Goal: Task Accomplishment & Management: Manage account settings

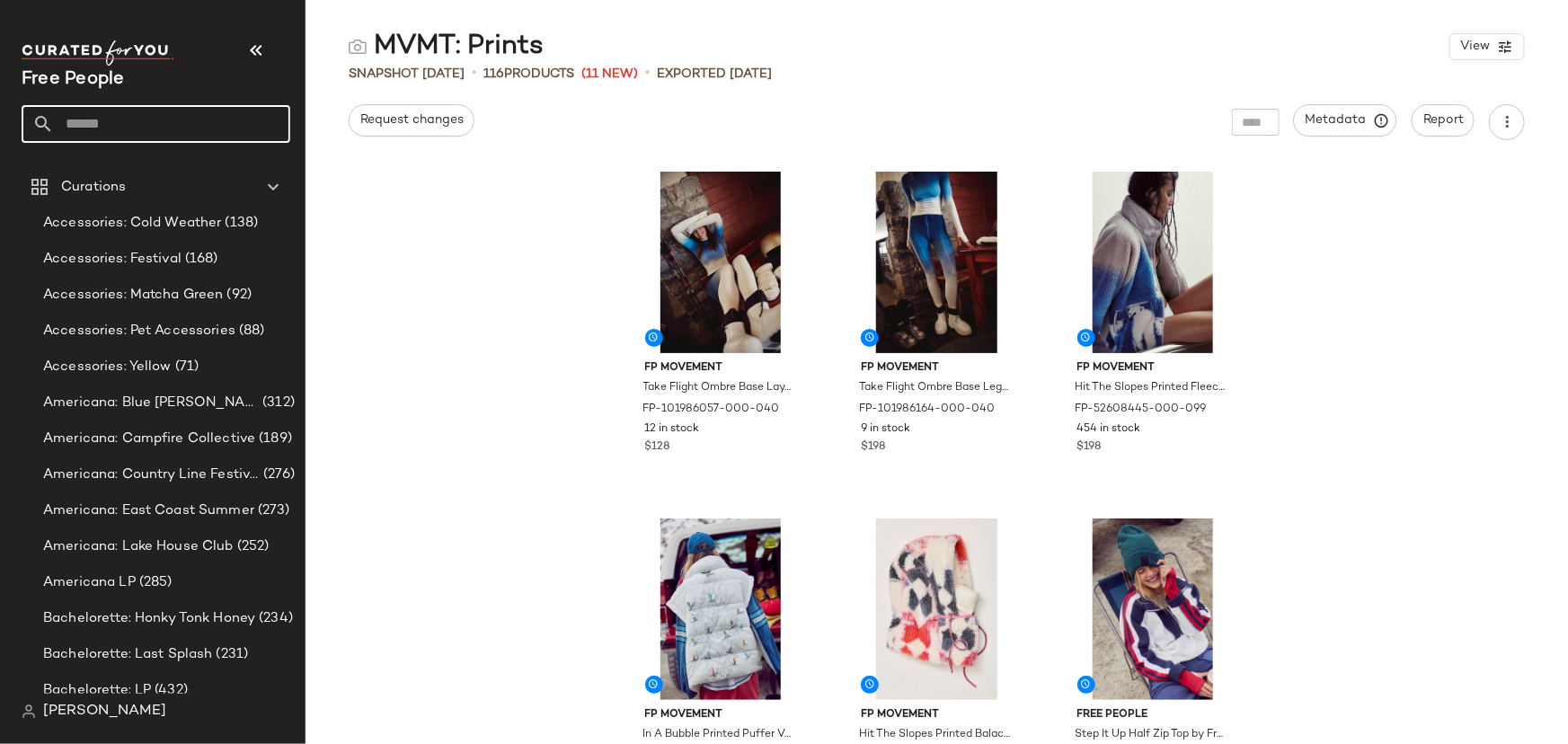
click at [247, 122] on input "text" at bounding box center [172, 123] width 236 height 38
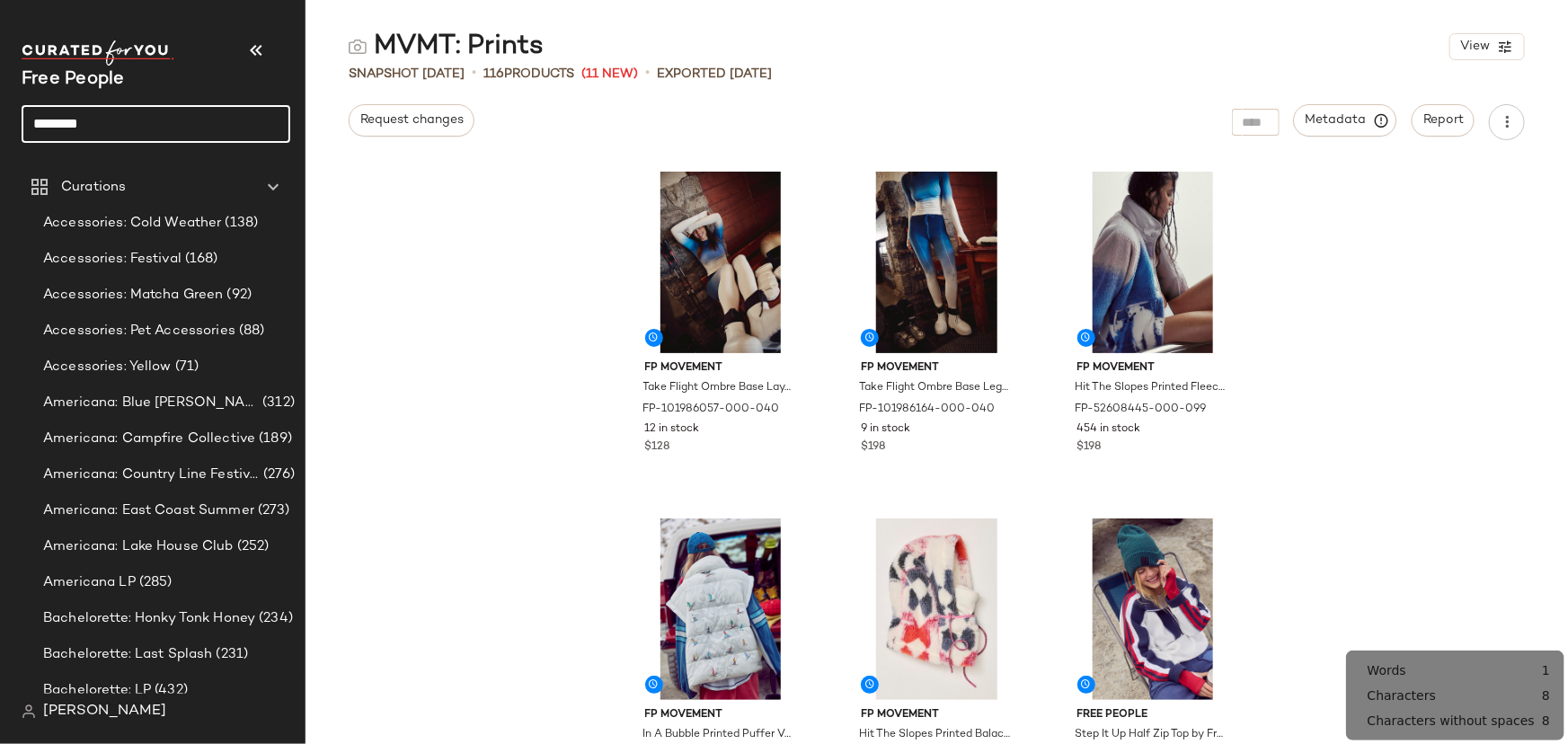
type input "********"
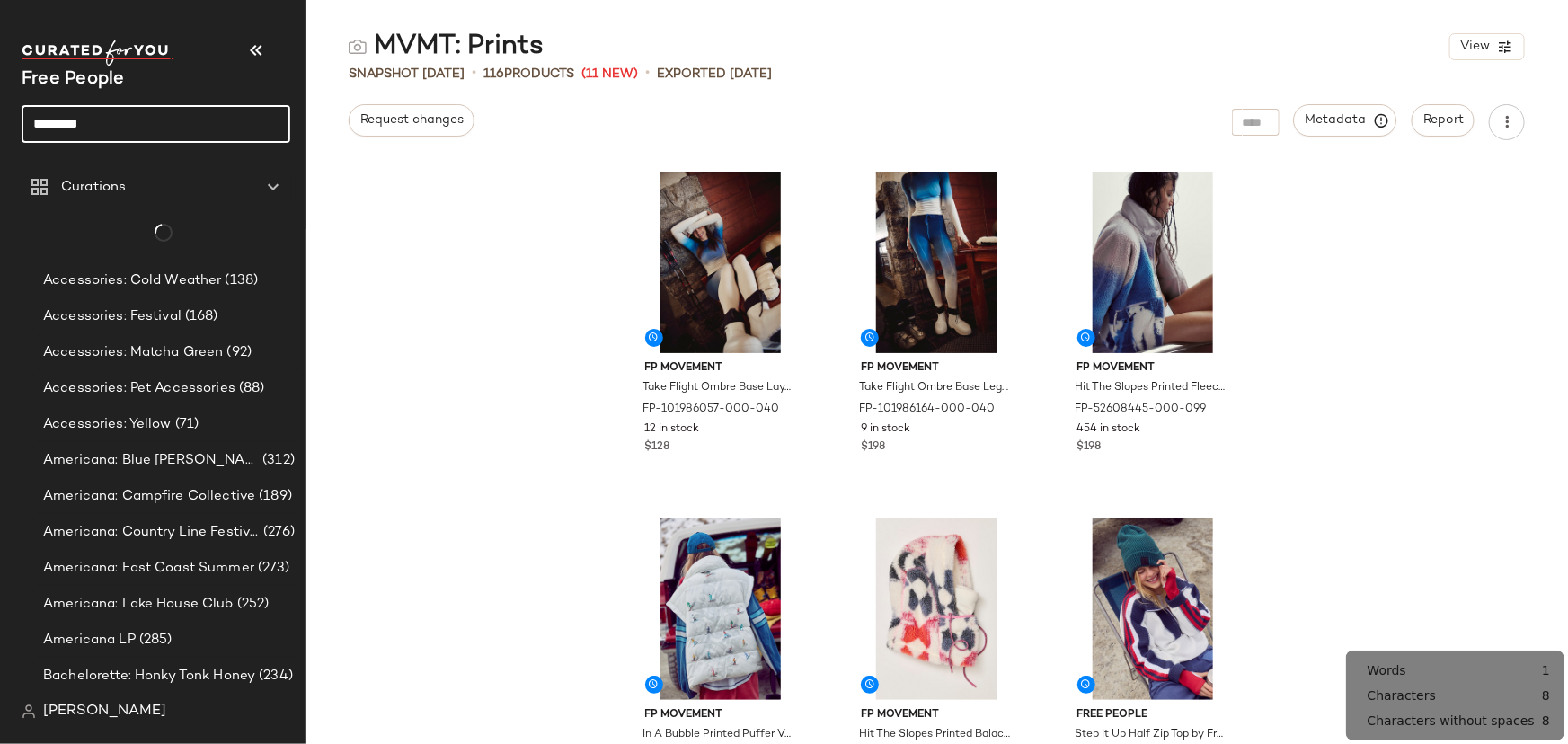
click at [179, 130] on input "********" at bounding box center [155, 123] width 269 height 38
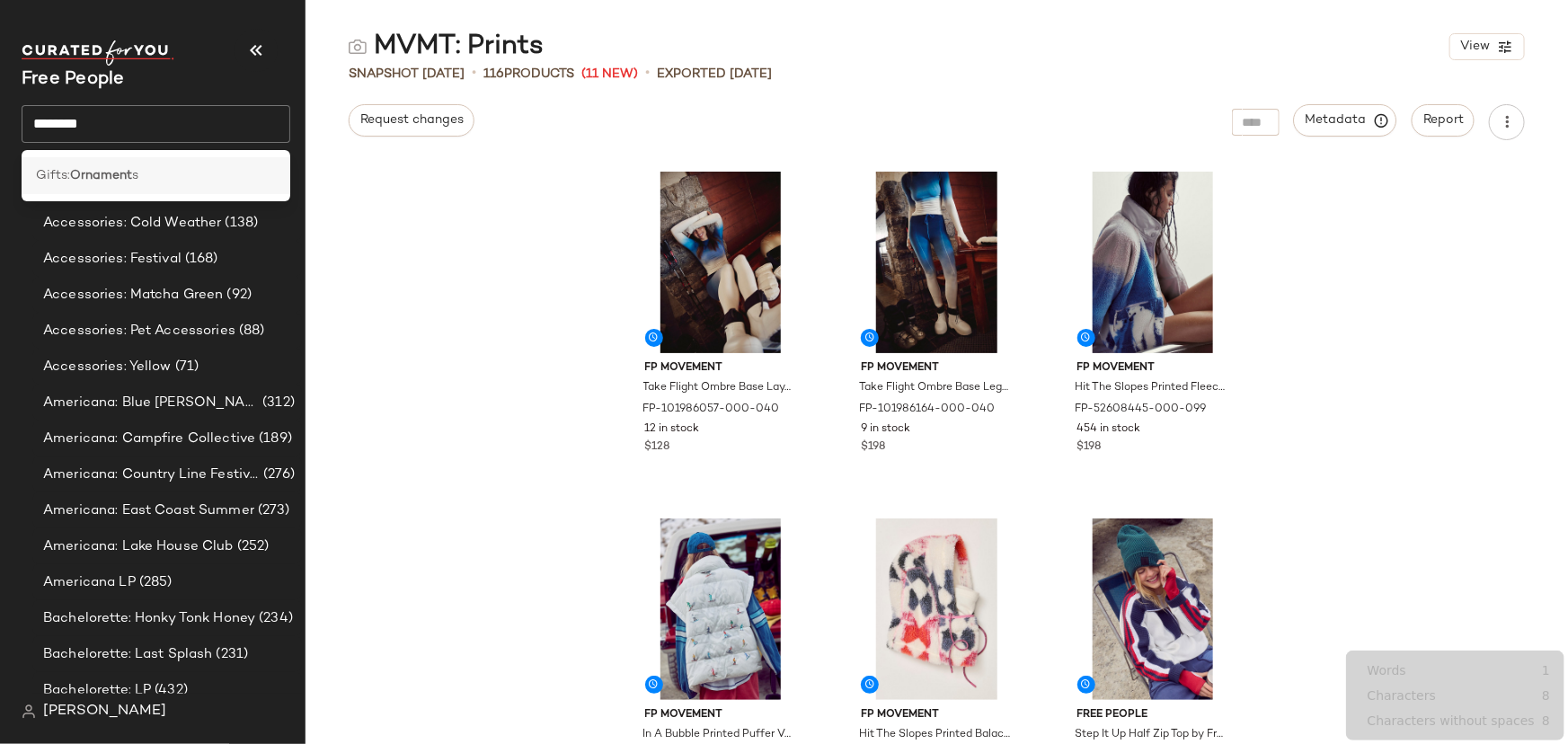
click at [168, 167] on div "Gifts: Ornament s" at bounding box center [155, 175] width 240 height 19
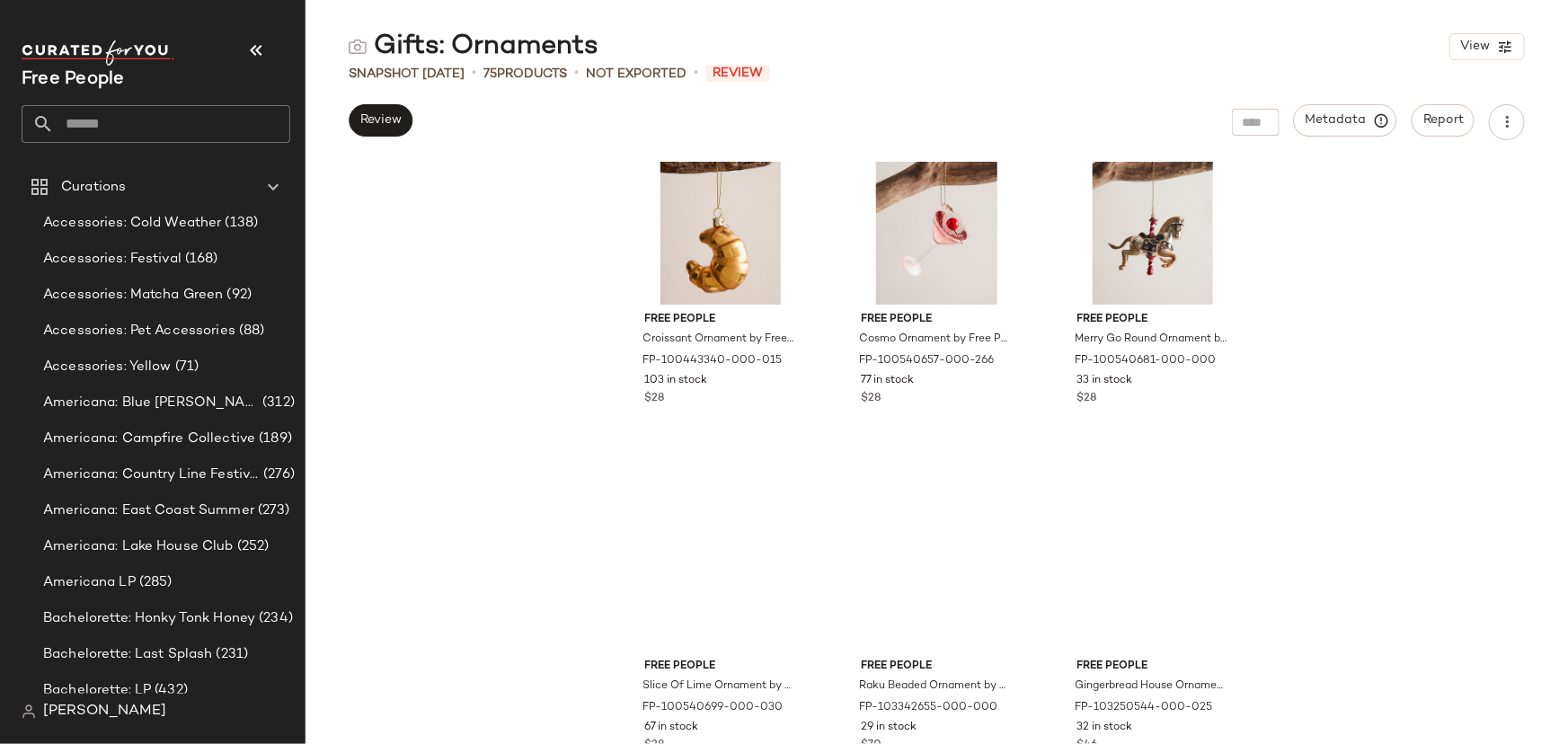
scroll to position [1810, 0]
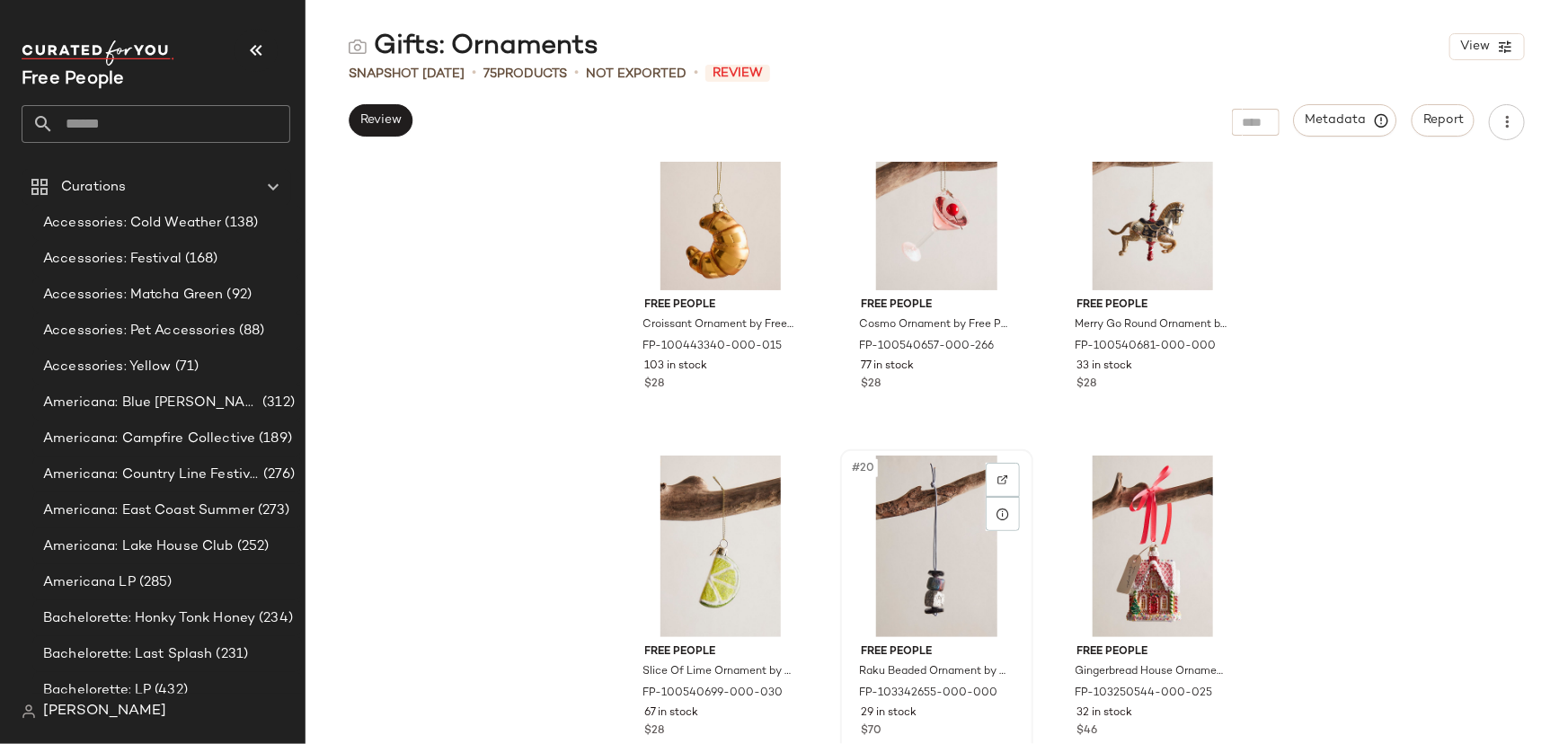
click at [920, 515] on div "#20" at bounding box center [936, 545] width 180 height 181
click at [935, 515] on div "#20" at bounding box center [936, 545] width 180 height 181
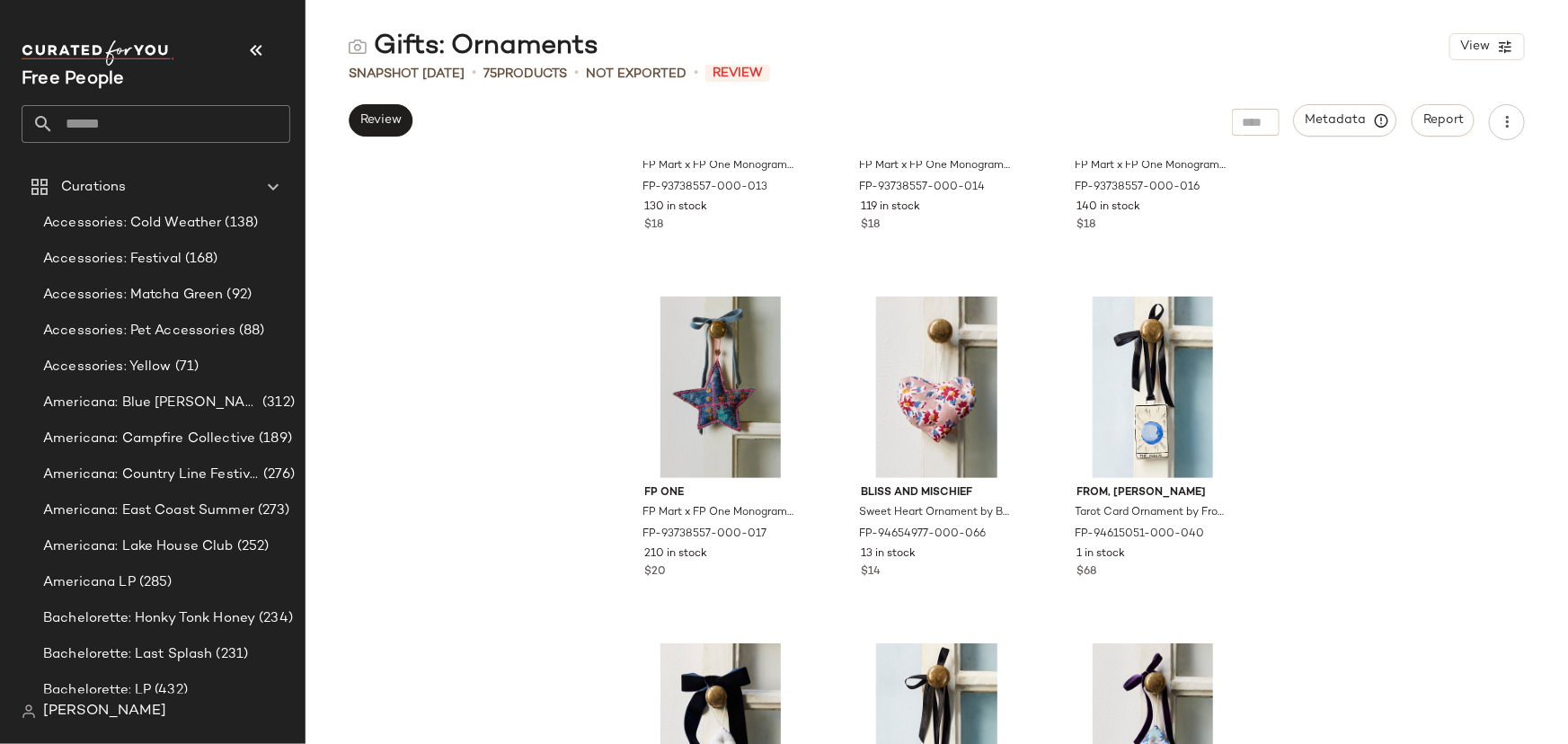
scroll to position [6780, 0]
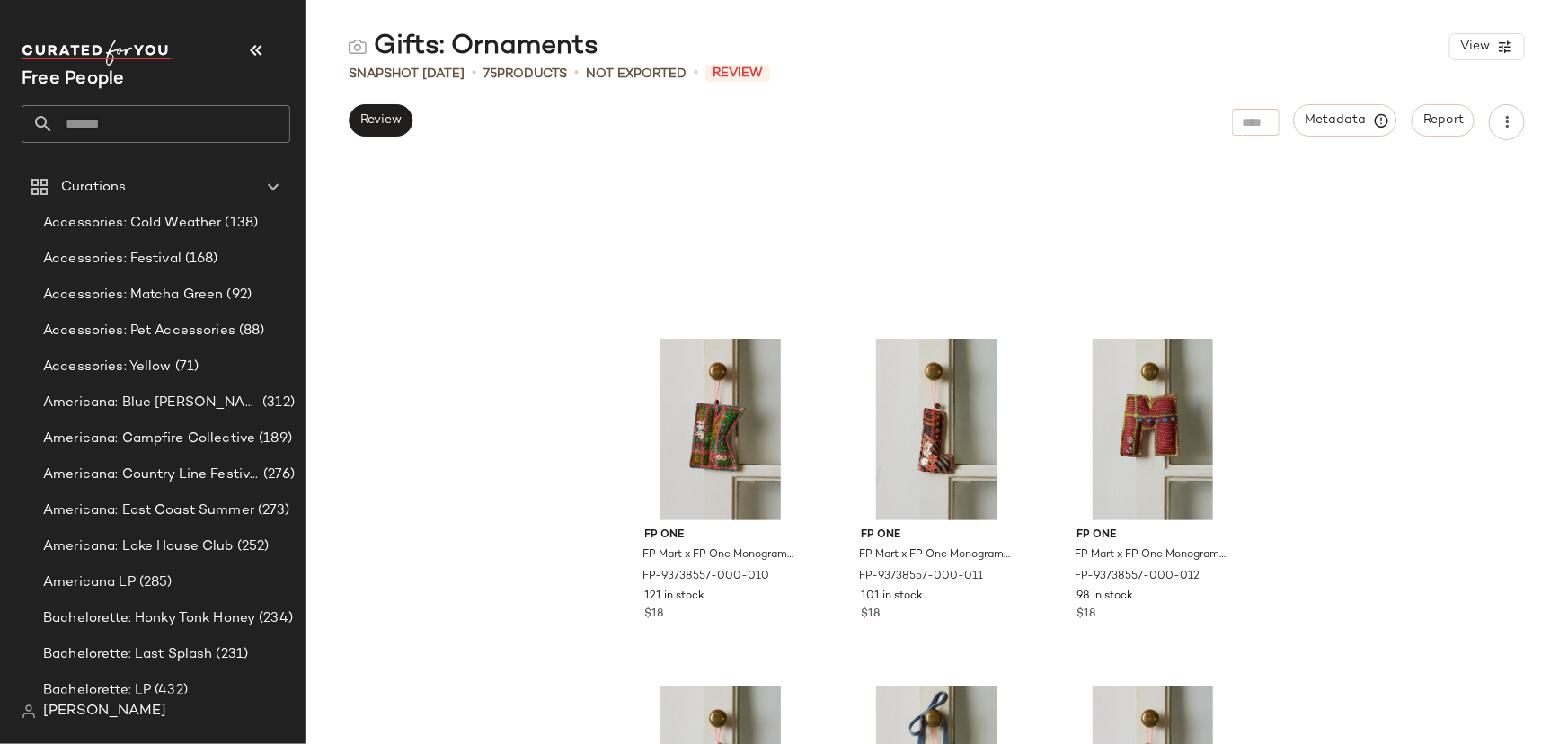
click at [1044, 94] on div "Gifts: Ornaments View Snapshot [DATE] • 75 Products • Not Exported • Review Rev…" at bounding box center [936, 386] width 1262 height 715
click at [1044, 144] on div "Gifts: Ornaments View Snapshot [DATE] • 75 Products • Not Exported • Review Rev…" at bounding box center [936, 386] width 1262 height 715
click at [1044, 98] on div "Gifts: Ornaments View Snapshot [DATE] • 75 Products • Not Exported • Review Rev…" at bounding box center [936, 386] width 1262 height 715
click at [1044, 112] on span "Metadata" at bounding box center [1345, 120] width 82 height 16
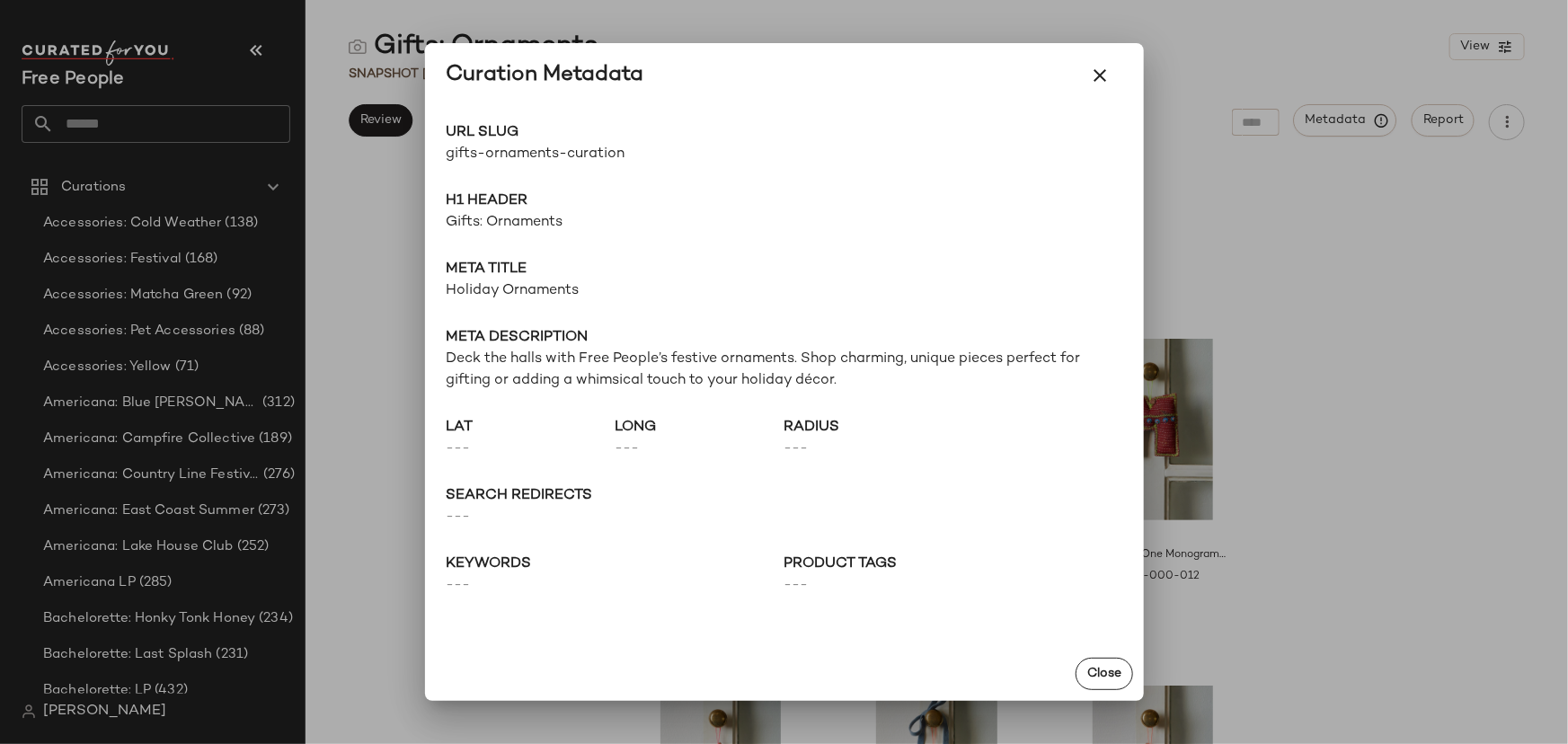
click at [566, 156] on span "gifts-ornaments-curation" at bounding box center [615, 154] width 338 height 21
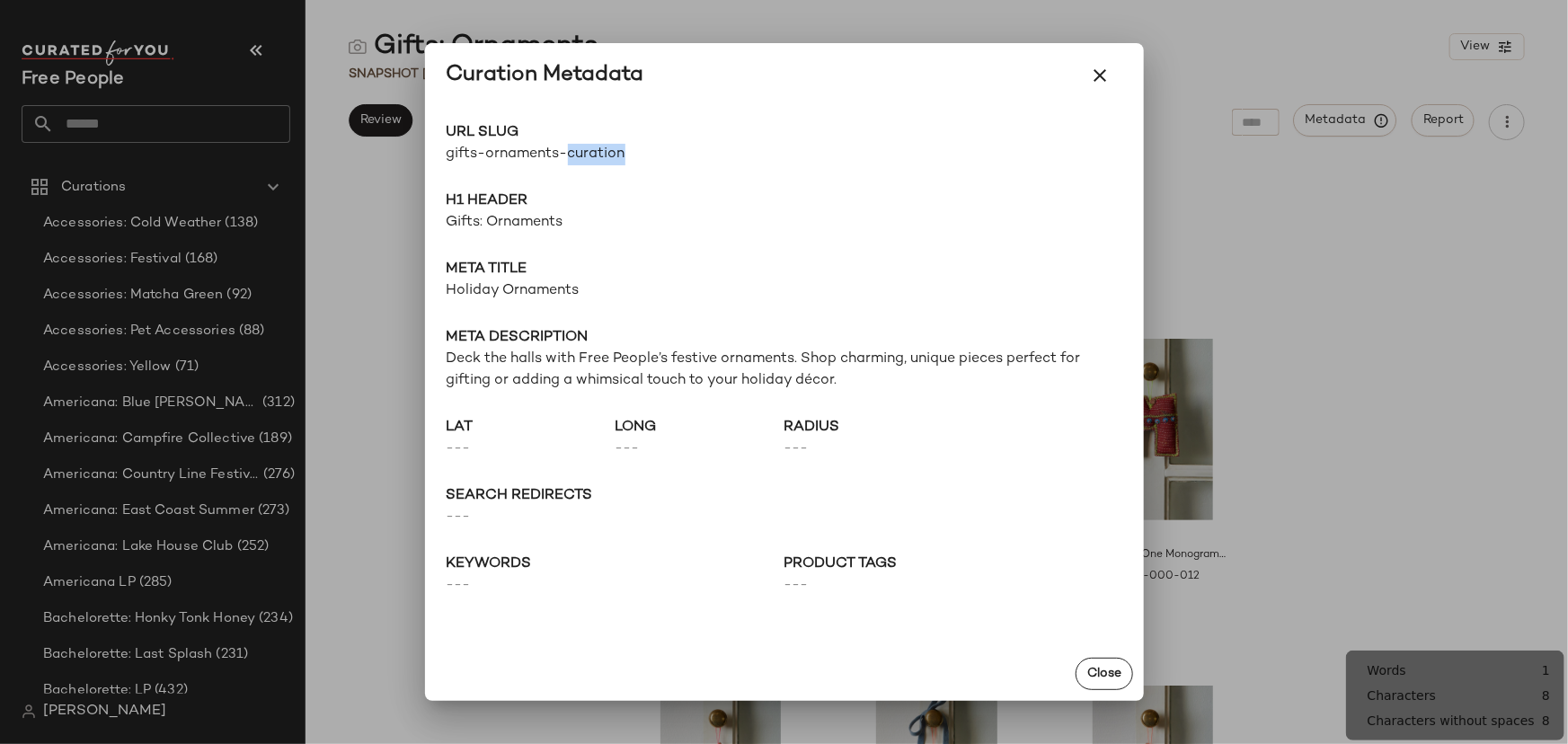
click at [566, 156] on span "gifts-ornaments-curation" at bounding box center [615, 154] width 338 height 21
copy div "gifts-ornaments-curation Go to Shop"
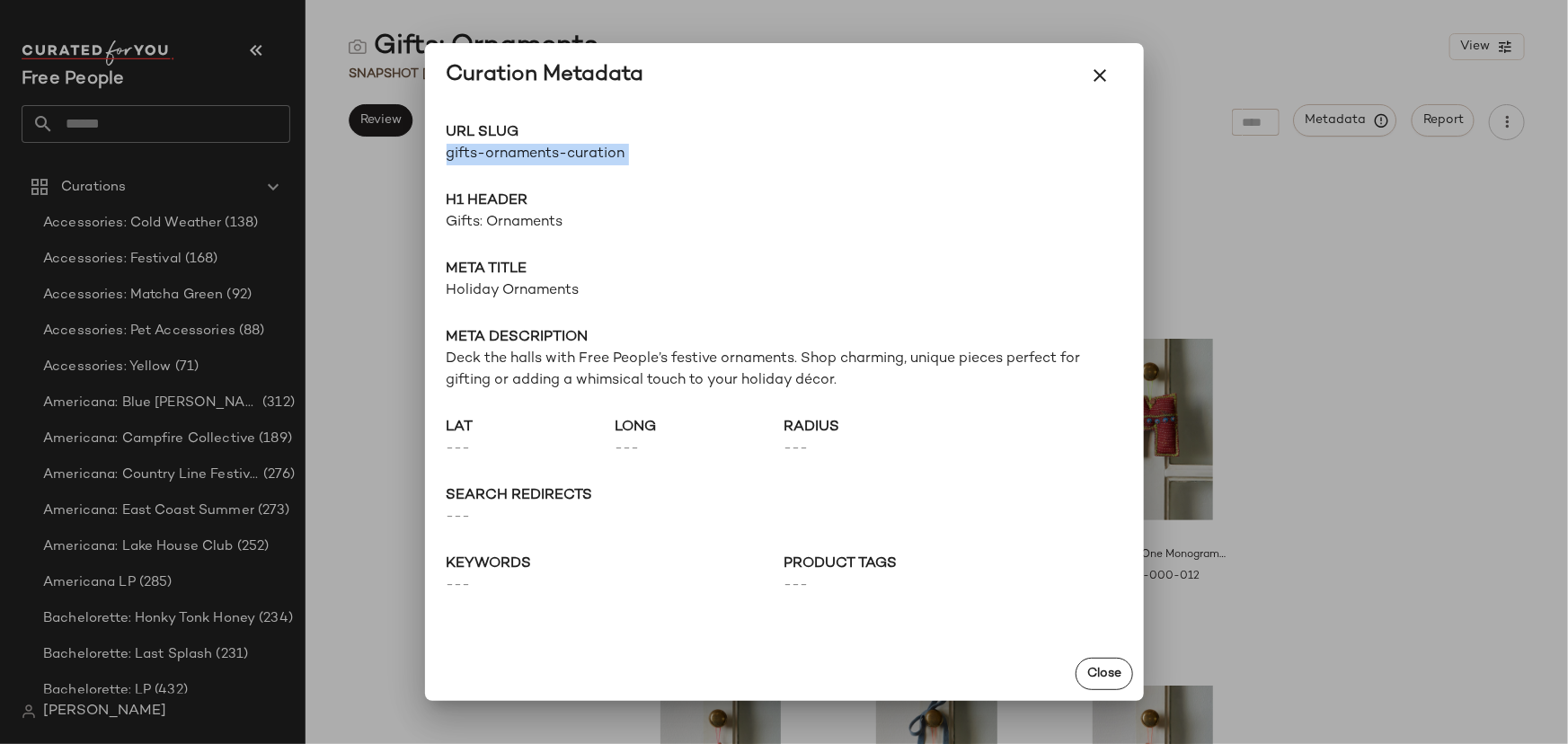
click at [1044, 259] on div at bounding box center [784, 372] width 1568 height 744
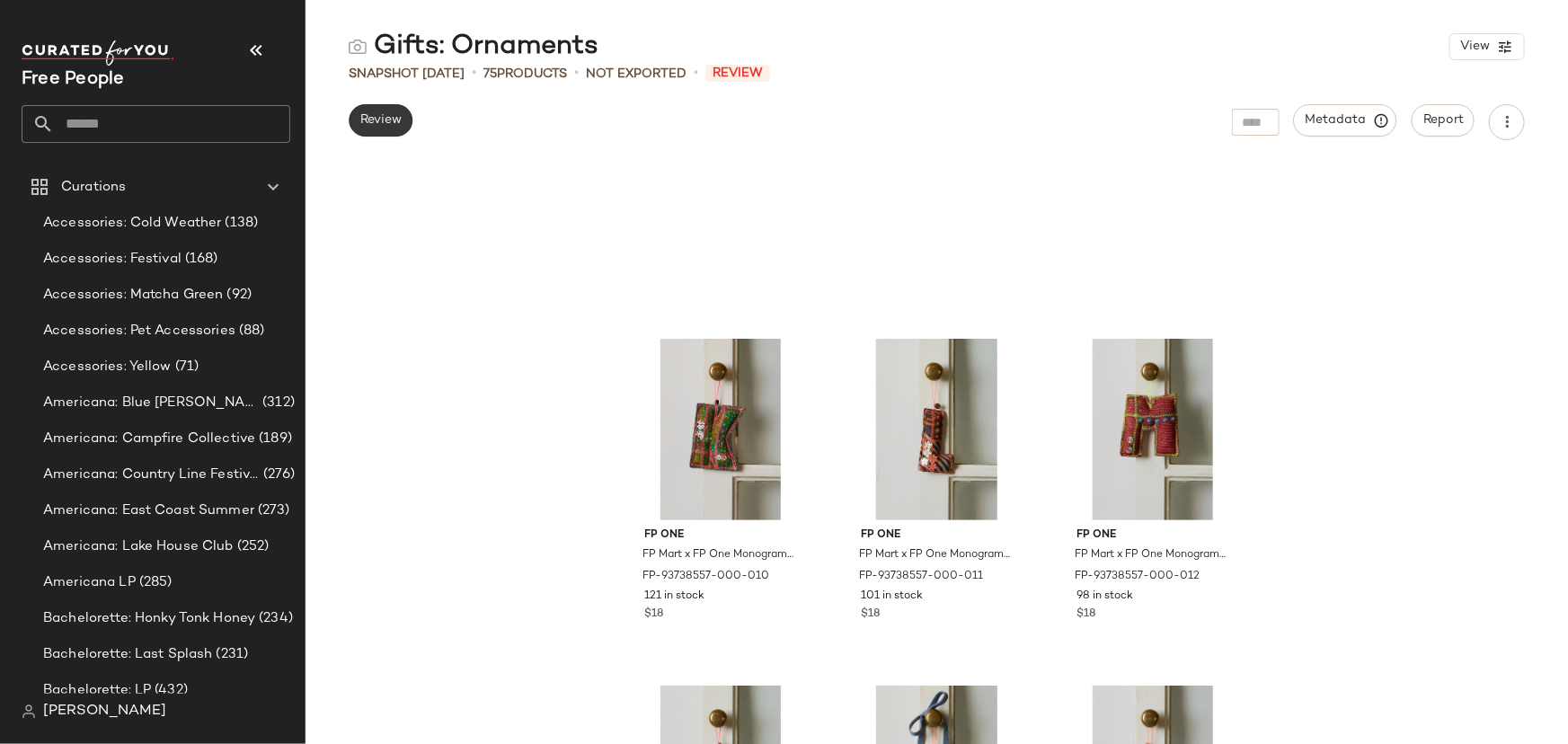
click at [383, 128] on button "Review" at bounding box center [381, 120] width 64 height 33
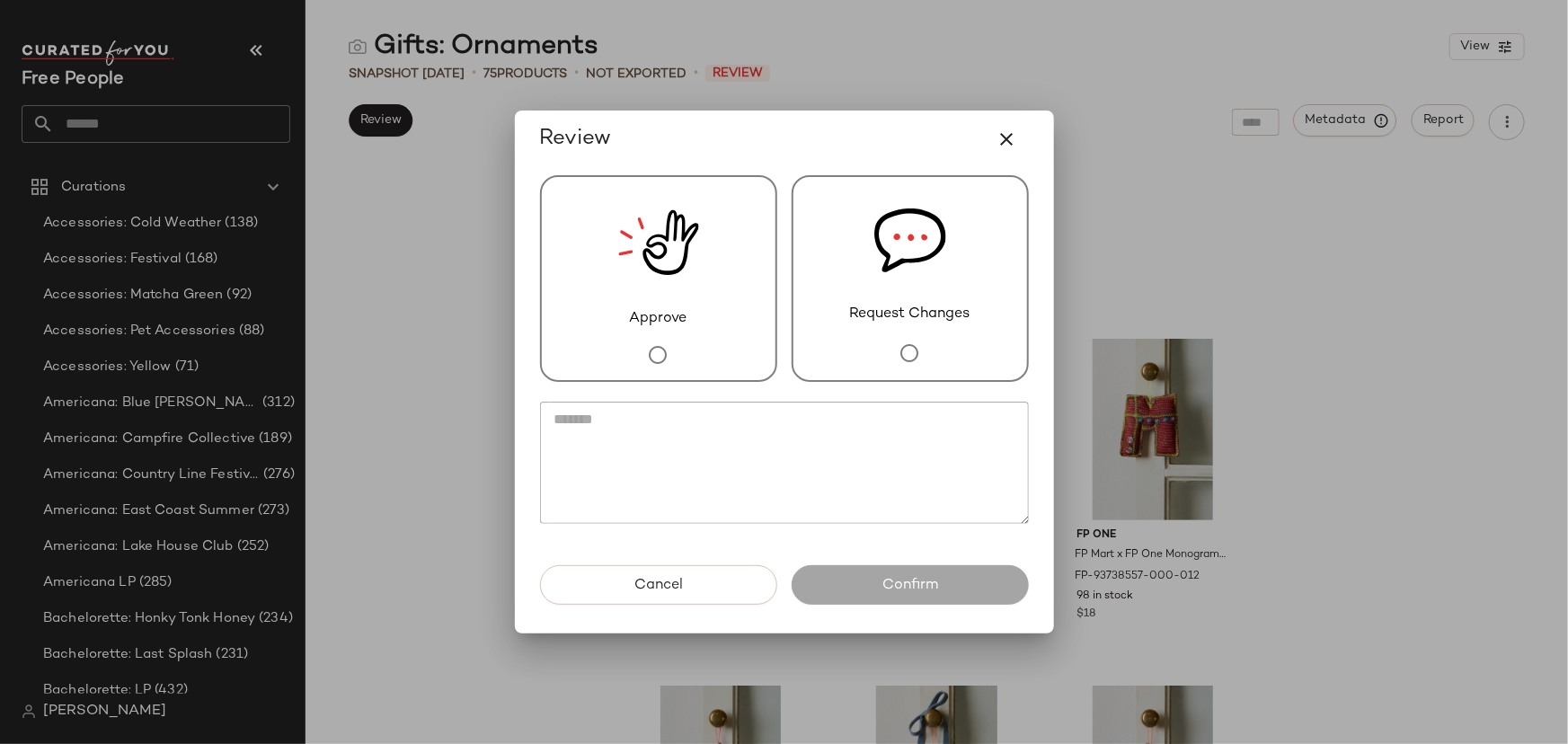
click at [672, 252] on img at bounding box center [659, 243] width 81 height 131
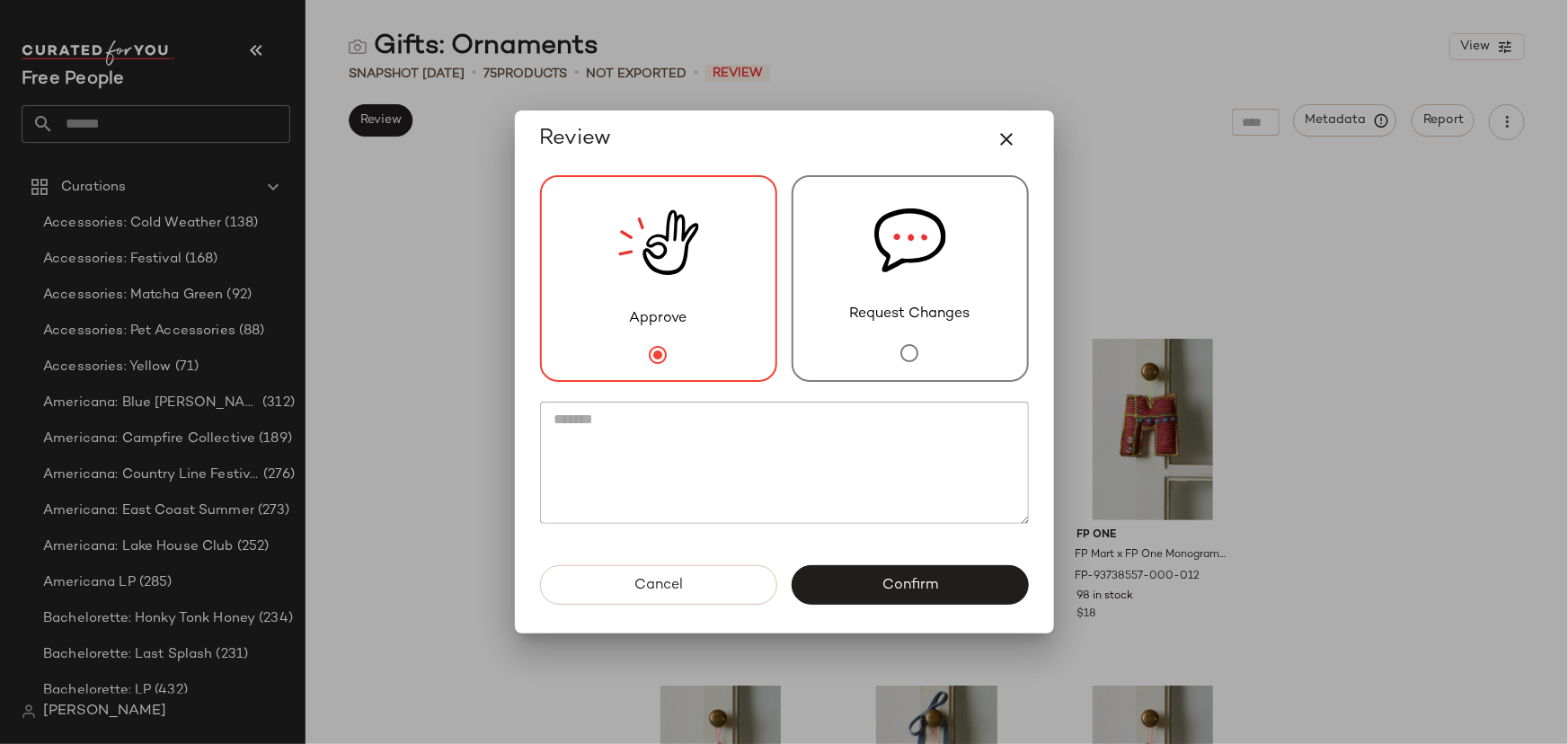
click at [862, 515] on div "Approve Request Changes" at bounding box center [784, 366] width 518 height 397
click at [881, 515] on button "Confirm" at bounding box center [910, 584] width 237 height 40
